Goal: Information Seeking & Learning: Learn about a topic

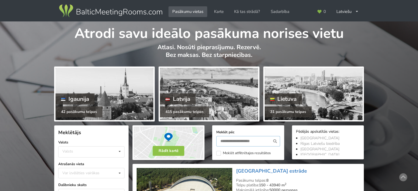
click at [243, 139] on input "text" at bounding box center [248, 141] width 64 height 10
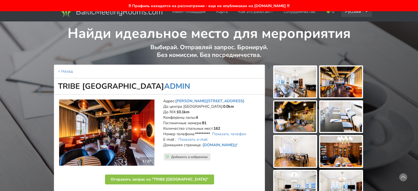
click at [352, 13] on div "Русский English Latviešu" at bounding box center [356, 11] width 31 height 11
click at [347, 22] on link "English" at bounding box center [357, 24] width 30 height 11
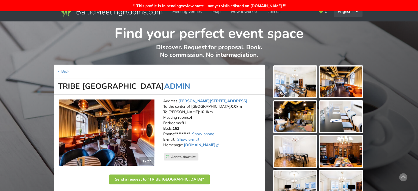
click at [346, 13] on div "English Русский Latviešu" at bounding box center [348, 11] width 29 height 11
click at [343, 32] on link "Latviešu" at bounding box center [348, 34] width 28 height 11
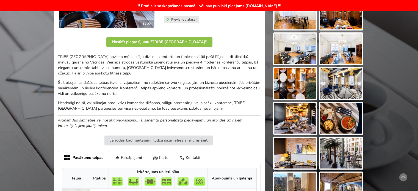
scroll to position [275, 0]
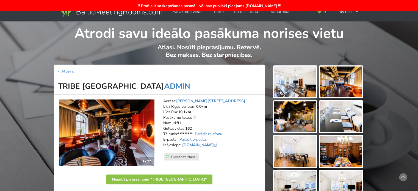
scroll to position [272, 0]
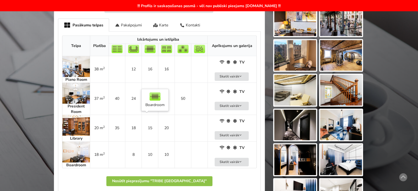
click at [145, 129] on td "15" at bounding box center [149, 128] width 16 height 27
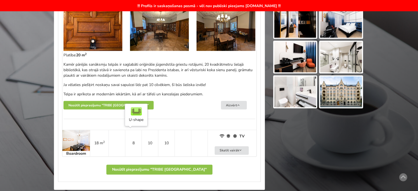
scroll to position [325, 0]
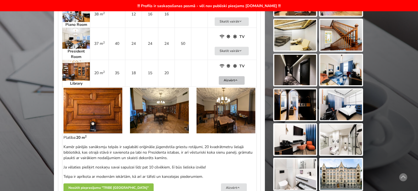
click at [240, 79] on button "Aizvērt" at bounding box center [232, 80] width 26 height 9
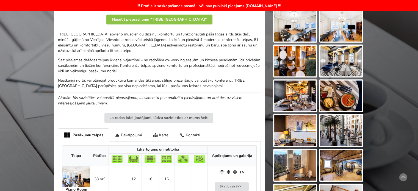
scroll to position [132, 0]
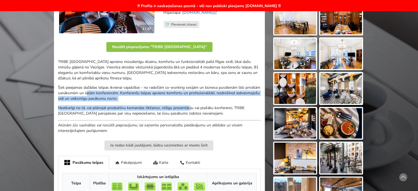
drag, startPoint x: 132, startPoint y: 93, endPoint x: 201, endPoint y: 110, distance: 71.1
click at [193, 107] on div "TRIBE [GEOGRAPHIC_DATA] apvieno mūsdienīgu dizainu, komfortu un funkcionalitāti…" at bounding box center [159, 96] width 203 height 74
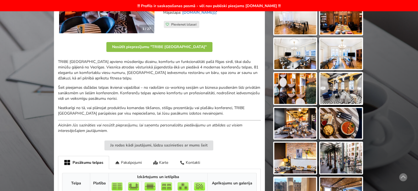
drag, startPoint x: 201, startPoint y: 110, endPoint x: 208, endPoint y: 111, distance: 6.7
click at [201, 110] on p "Neatkarīgi no tā, vai plānojat produktīvu komandas tikšanos, stilīgu prezentāci…" at bounding box center [159, 110] width 203 height 11
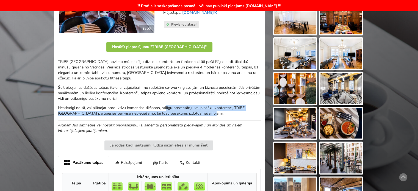
drag, startPoint x: 173, startPoint y: 108, endPoint x: 130, endPoint y: 101, distance: 43.7
click at [149, 104] on div "TRIBE [GEOGRAPHIC_DATA] apvieno mūsdienīgu dizainu, komfortu un funkcionalitāti…" at bounding box center [159, 96] width 203 height 74
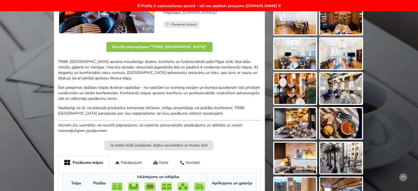
click at [130, 101] on div "TRIBE [GEOGRAPHIC_DATA] apvieno mūsdienīgu dizainu, komfortu un funkcionalitāti…" at bounding box center [159, 96] width 203 height 74
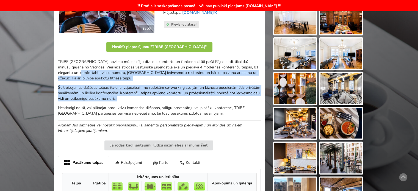
drag, startPoint x: 92, startPoint y: 79, endPoint x: 150, endPoint y: 101, distance: 61.9
click at [149, 100] on div "TRIBE [GEOGRAPHIC_DATA] apvieno mūsdienīgu dizainu, komfortu un funkcionalitāti…" at bounding box center [159, 96] width 203 height 74
click at [163, 85] on p "Šeit pieejamas dažādas telpas ikvienai vajadzībai – no radošām co-working sesij…" at bounding box center [159, 93] width 203 height 16
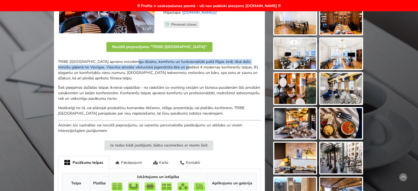
drag, startPoint x: 173, startPoint y: 68, endPoint x: 182, endPoint y: 74, distance: 11.4
click at [181, 72] on p "TRIBE [GEOGRAPHIC_DATA] apvieno mūsdienīgu dizainu, komfortu un funkcionalitāti…" at bounding box center [159, 70] width 203 height 22
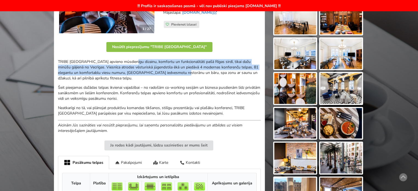
drag, startPoint x: 182, startPoint y: 74, endPoint x: 187, endPoint y: 87, distance: 13.9
click at [183, 74] on p "TRIBE [GEOGRAPHIC_DATA] apvieno mūsdienīgu dizainu, komfortu un funkcionalitāti…" at bounding box center [159, 70] width 203 height 22
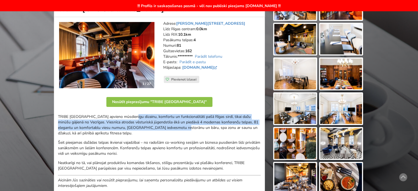
scroll to position [50, 0]
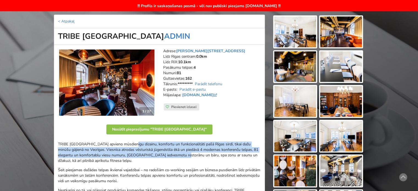
click at [352, 103] on img at bounding box center [341, 101] width 42 height 31
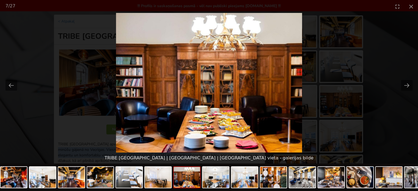
scroll to position [0, 0]
click at [374, 121] on picture at bounding box center [209, 83] width 418 height 140
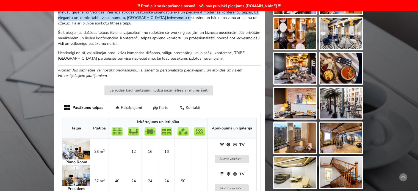
scroll to position [23, 0]
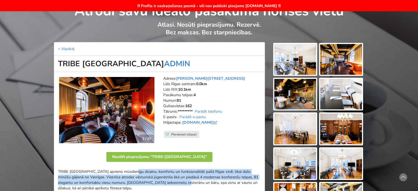
click at [346, 126] on img at bounding box center [341, 128] width 42 height 31
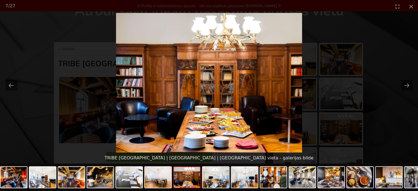
click at [373, 123] on picture at bounding box center [209, 83] width 418 height 140
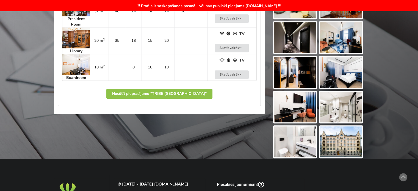
scroll to position [275, 0]
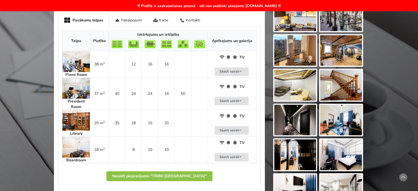
click at [101, 127] on td "20 m 2" at bounding box center [99, 123] width 19 height 27
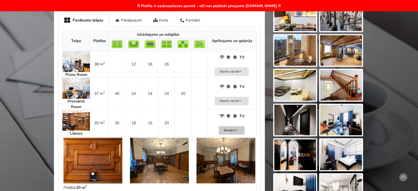
click at [236, 129] on icon at bounding box center [236, 130] width 4 height 3
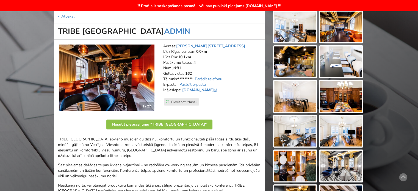
scroll to position [0, 0]
